Goal: Task Accomplishment & Management: Manage account settings

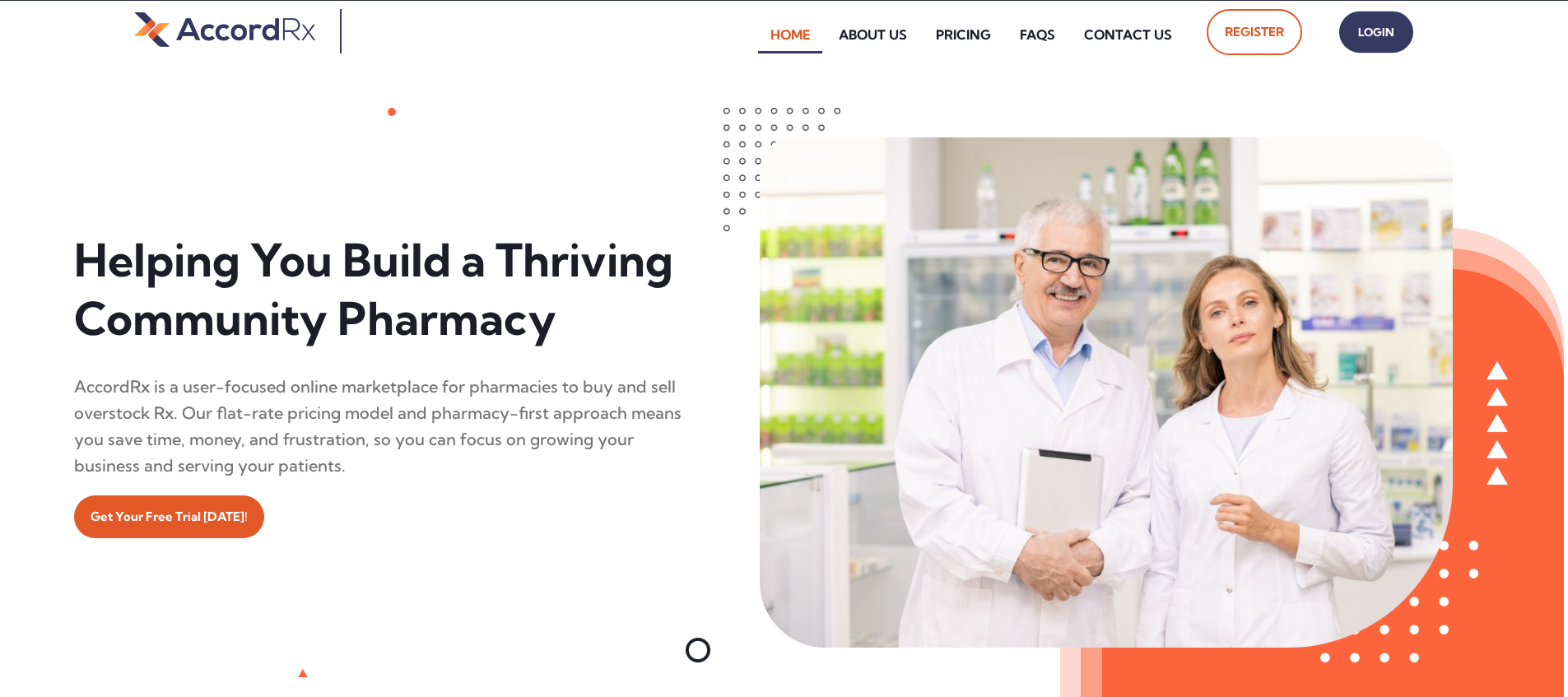
click at [751, 38] on span "Login" at bounding box center [1376, 32] width 41 height 24
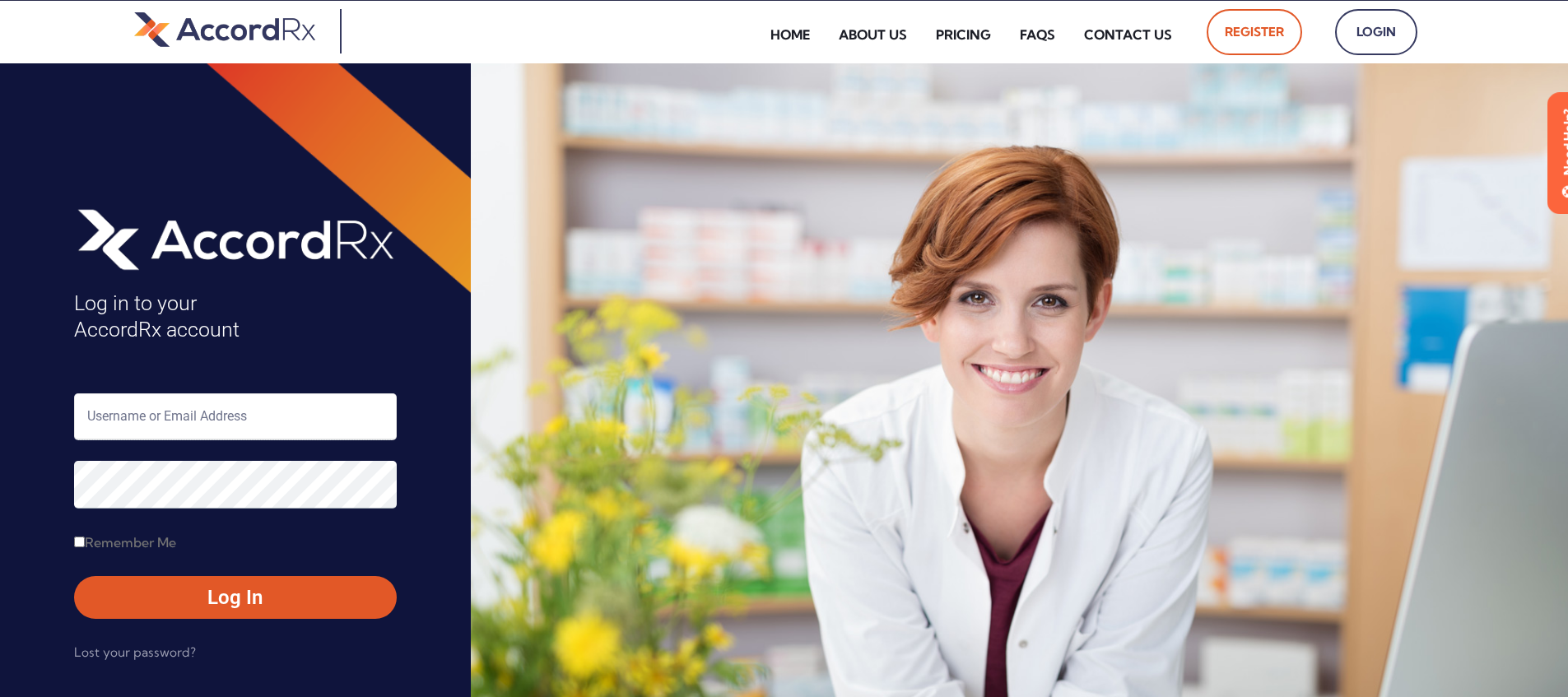
click at [142, 413] on input "text" at bounding box center [235, 416] width 322 height 47
type input "ARX-Erica"
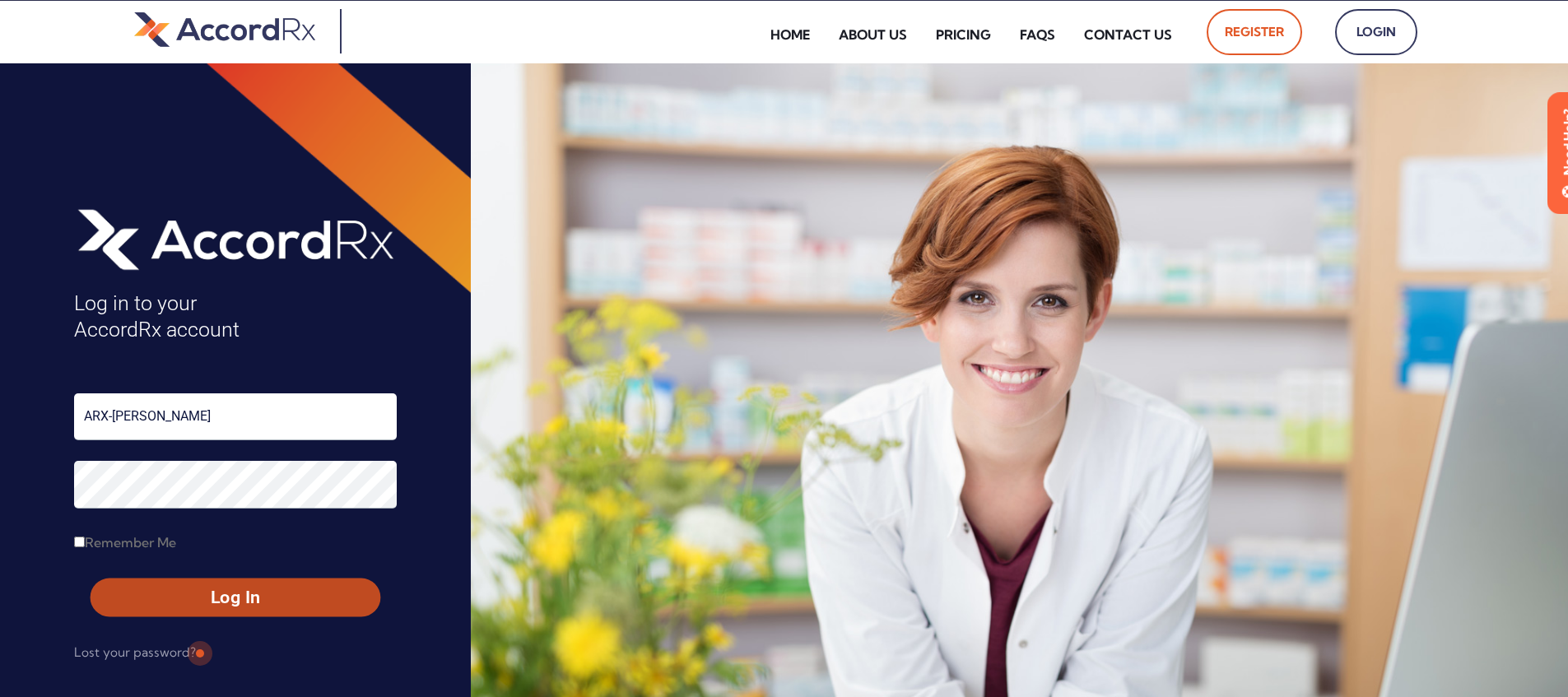
click at [198, 592] on span "Log In" at bounding box center [235, 598] width 260 height 24
